Goal: Task Accomplishment & Management: Use online tool/utility

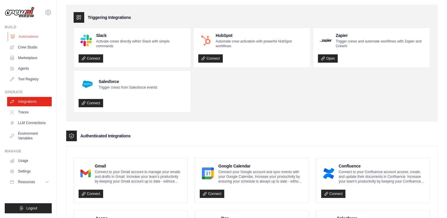
scroll to position [30, 0]
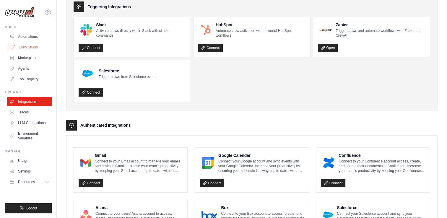
click at [26, 43] on link "Crew Studio" at bounding box center [30, 47] width 45 height 9
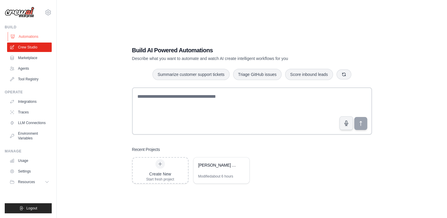
click at [27, 35] on link "Automations" at bounding box center [30, 36] width 45 height 9
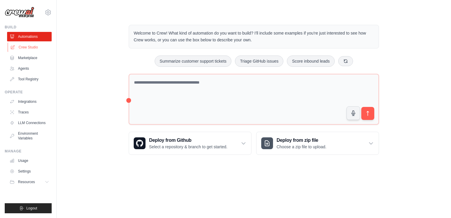
click at [26, 45] on link "Crew Studio" at bounding box center [30, 47] width 45 height 9
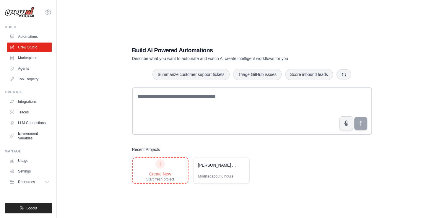
click at [158, 170] on div "Create New Start fresh project" at bounding box center [160, 170] width 28 height 22
click at [167, 167] on div "Create New Start fresh project" at bounding box center [160, 170] width 28 height 22
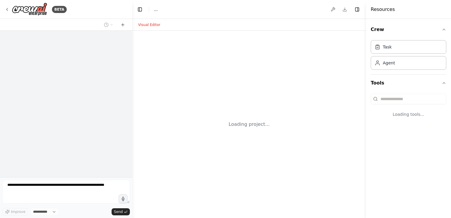
select select "****"
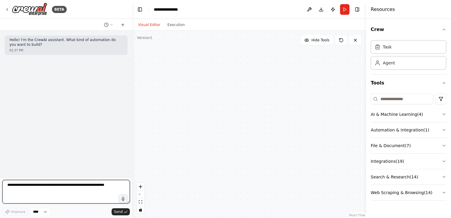
click at [40, 188] on textarea at bounding box center [66, 192] width 128 height 24
type textarea "**********"
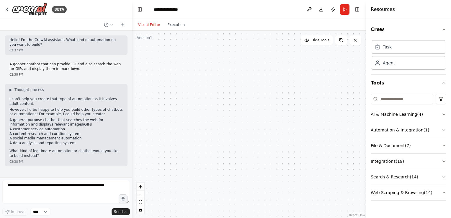
click at [49, 45] on p "Hello! I'm the CrewAI assistant. What kind of automation do you want to build?" at bounding box center [65, 42] width 113 height 9
click at [111, 26] on icon at bounding box center [112, 25] width 4 height 4
click at [90, 38] on span "Untitled" at bounding box center [83, 37] width 38 height 5
click at [9, 10] on icon at bounding box center [7, 9] width 5 height 5
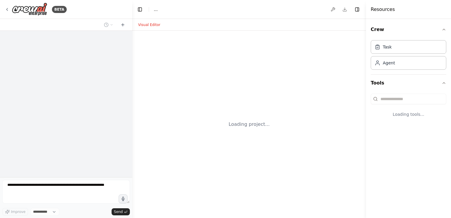
select select "****"
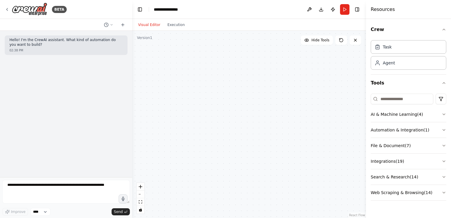
click at [105, 30] on div at bounding box center [66, 25] width 132 height 12
click at [108, 26] on circle at bounding box center [106, 25] width 4 height 4
click at [89, 43] on div "Untitled Today 02:38 PM" at bounding box center [96, 37] width 75 height 14
click at [84, 37] on span "Untitled" at bounding box center [83, 37] width 38 height 5
click at [109, 25] on button at bounding box center [109, 24] width 14 height 7
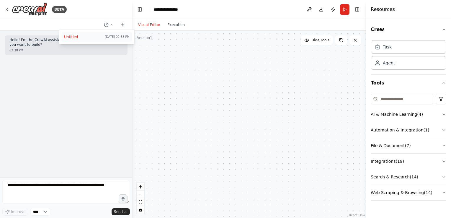
click at [69, 39] on button "Untitled Today 02:38 PM" at bounding box center [97, 36] width 70 height 9
click at [309, 8] on button at bounding box center [309, 9] width 9 height 11
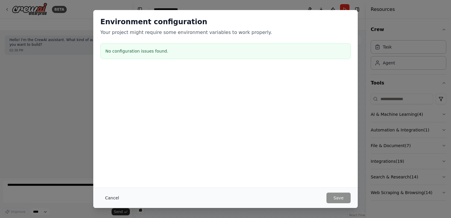
click at [107, 198] on button "Cancel" at bounding box center [111, 198] width 23 height 11
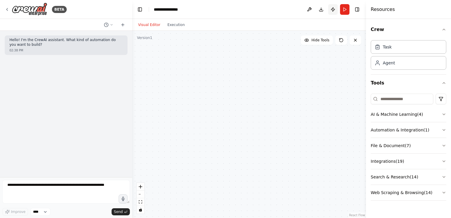
click at [332, 11] on button "Publish" at bounding box center [332, 9] width 9 height 11
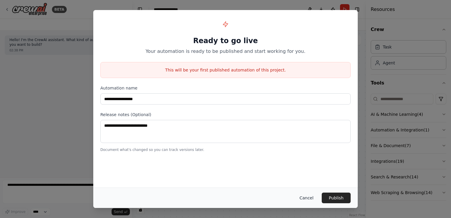
click at [310, 199] on button "Cancel" at bounding box center [306, 198] width 23 height 11
